Goal: Task Accomplishment & Management: Complete application form

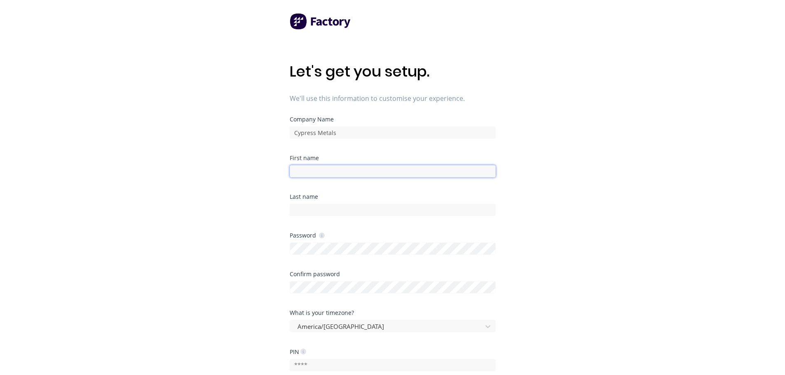
click at [337, 173] on input at bounding box center [393, 171] width 206 height 12
type input "[PERSON_NAME]"
click at [306, 297] on div "Required" at bounding box center [393, 297] width 206 height 6
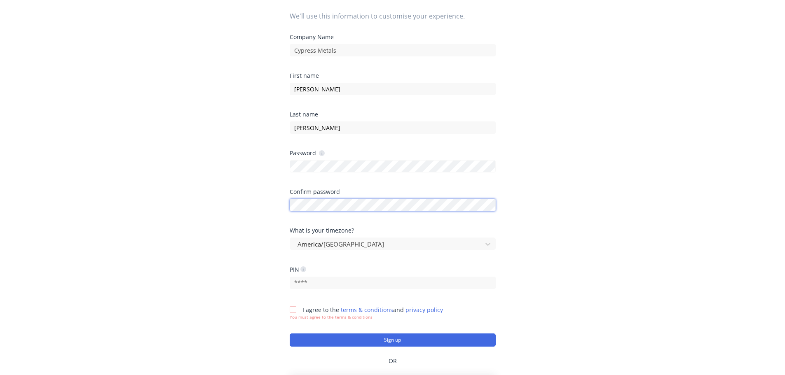
scroll to position [120, 0]
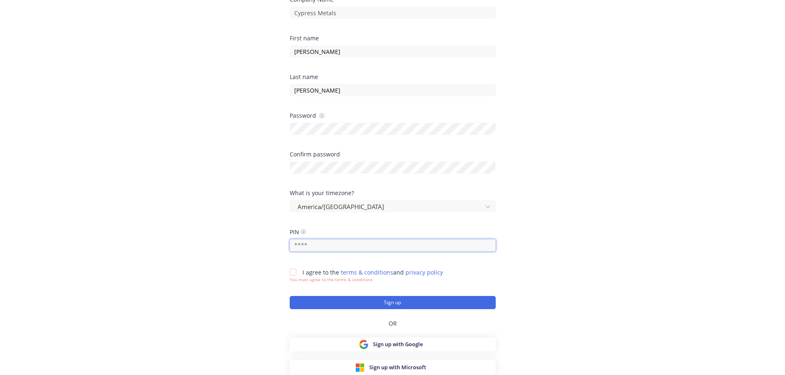
drag, startPoint x: 327, startPoint y: 247, endPoint x: 282, endPoint y: 247, distance: 44.9
click at [282, 247] on div "Let's get you setup. We'll use this information to customise your experience. C…" at bounding box center [392, 84] width 785 height 408
drag, startPoint x: 312, startPoint y: 249, endPoint x: 242, endPoint y: 242, distance: 70.8
click at [255, 243] on div "Let's get you setup. We'll use this information to customise your experience. C…" at bounding box center [392, 84] width 785 height 408
type input "3914"
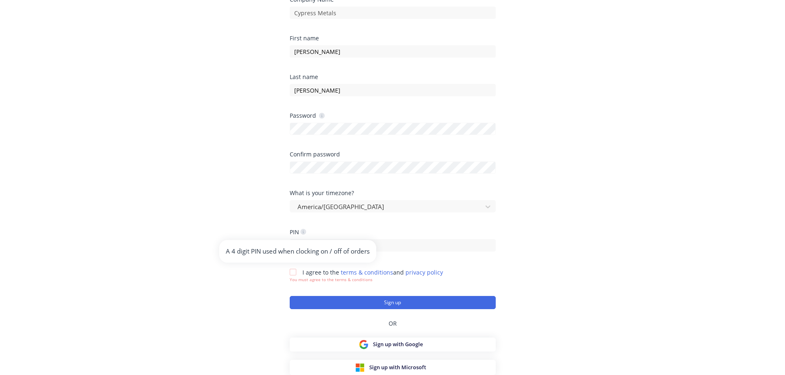
click at [304, 231] on icon at bounding box center [303, 232] width 6 height 6
click at [304, 233] on icon at bounding box center [303, 232] width 2 height 3
click at [304, 232] on icon at bounding box center [303, 232] width 2 height 3
click at [304, 231] on icon at bounding box center [303, 232] width 2 height 3
click at [291, 232] on div "PIN" at bounding box center [298, 232] width 16 height 8
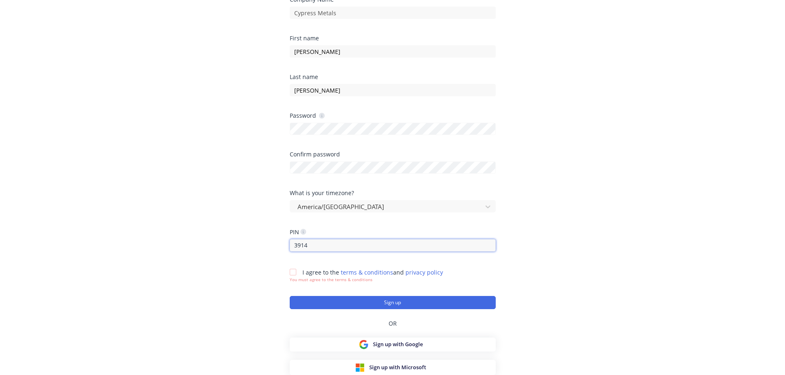
drag, startPoint x: 319, startPoint y: 245, endPoint x: 260, endPoint y: 244, distance: 59.3
click at [287, 245] on div "Let's get you setup. We'll use this information to customise your experience. C…" at bounding box center [392, 84] width 785 height 408
click at [304, 233] on icon at bounding box center [303, 232] width 2 height 3
click at [250, 241] on div "Let's get you setup. We'll use this information to customise your experience. C…" at bounding box center [392, 84] width 785 height 408
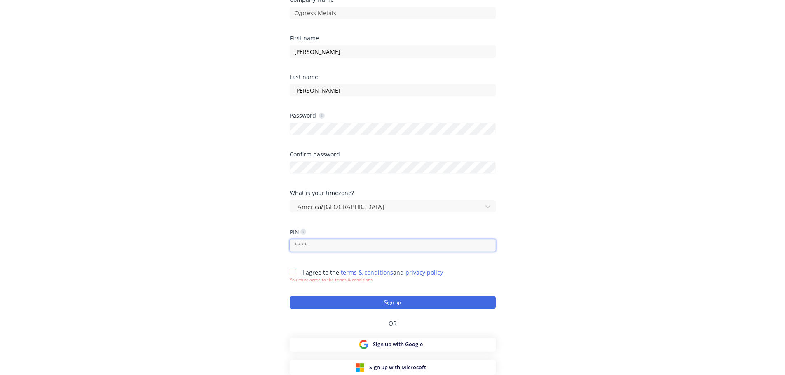
click at [332, 243] on input "text" at bounding box center [393, 245] width 206 height 12
type input "1234"
click at [294, 272] on div at bounding box center [293, 272] width 16 height 16
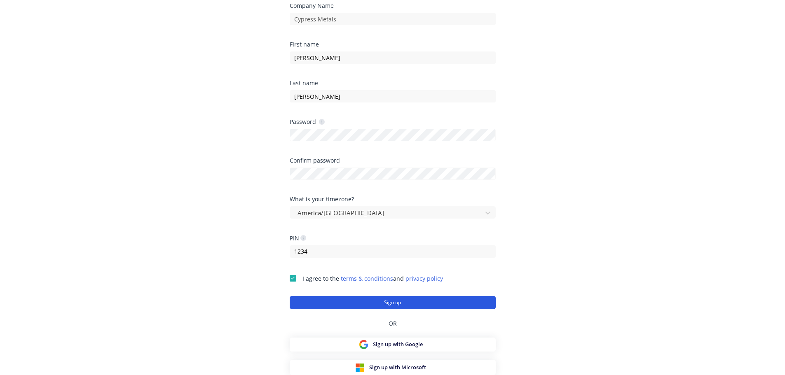
click at [406, 305] on button "Sign up" at bounding box center [393, 302] width 206 height 13
